Goal: Information Seeking & Learning: Learn about a topic

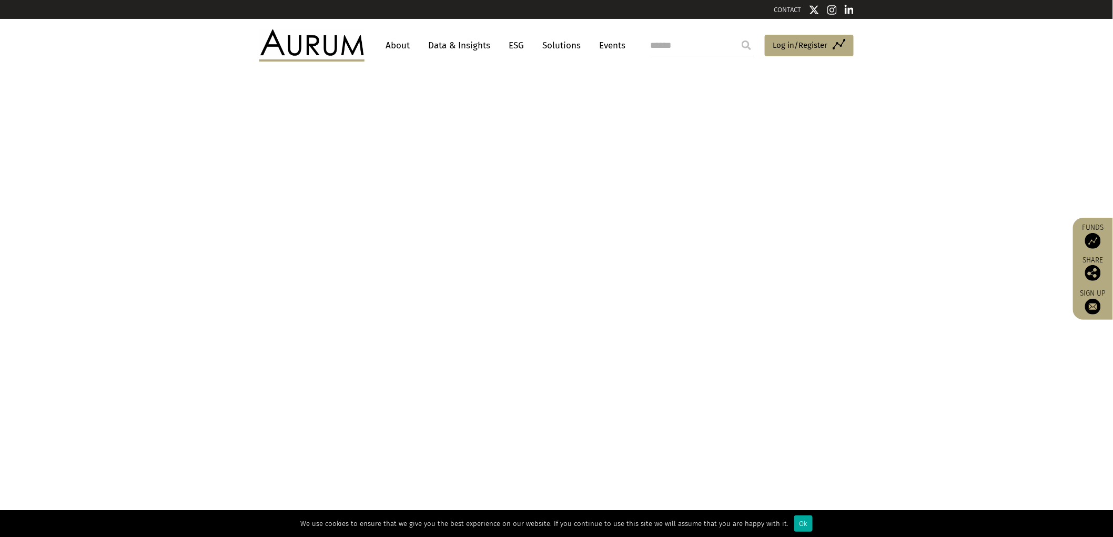
click at [469, 42] on link "Data & Insights" at bounding box center [459, 45] width 73 height 19
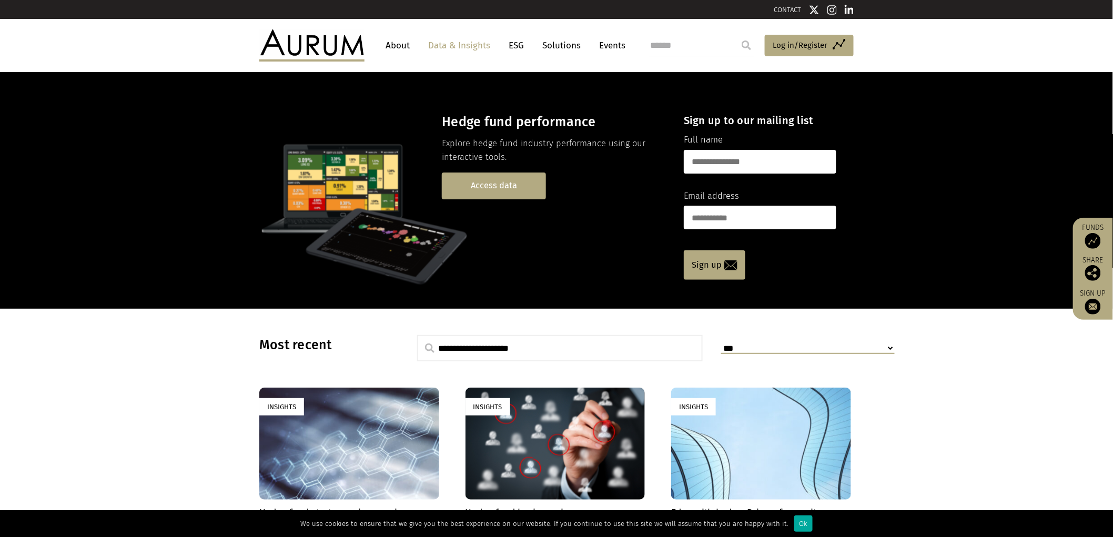
click at [521, 185] on link "Access data" at bounding box center [494, 186] width 104 height 27
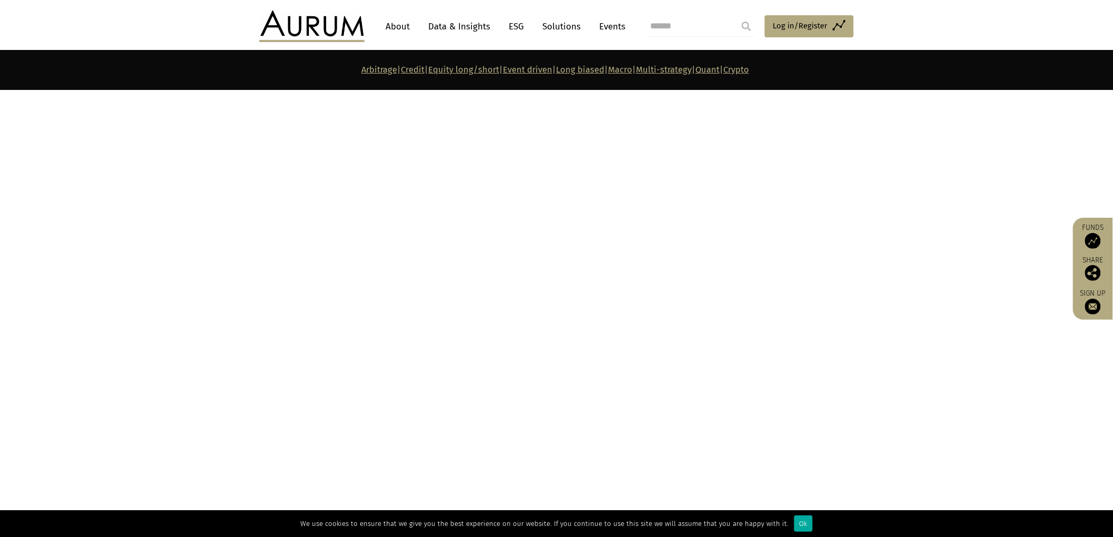
scroll to position [4151, 0]
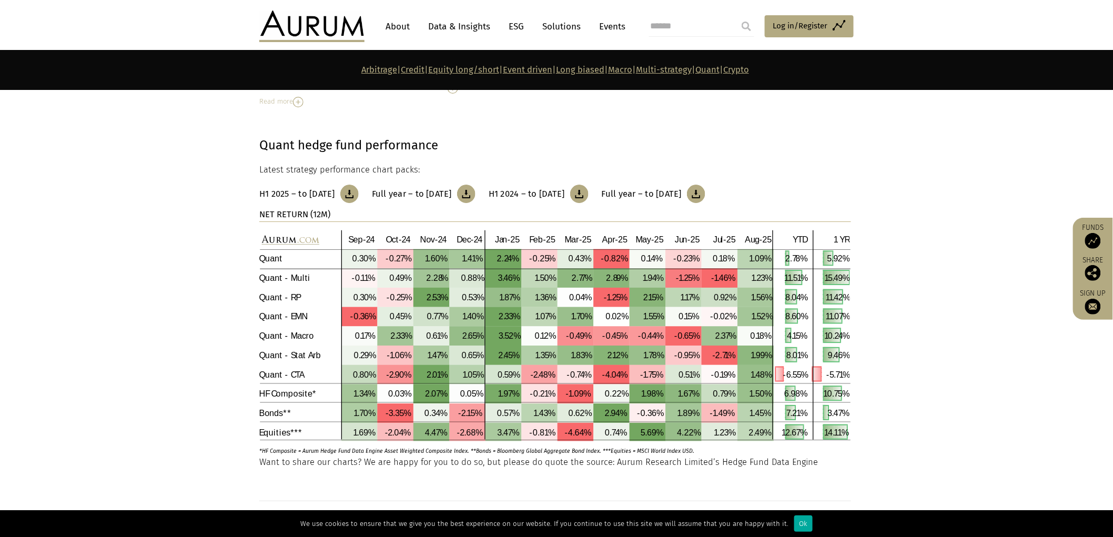
scroll to position [4794, 0]
